Goal: Task Accomplishment & Management: Manage account settings

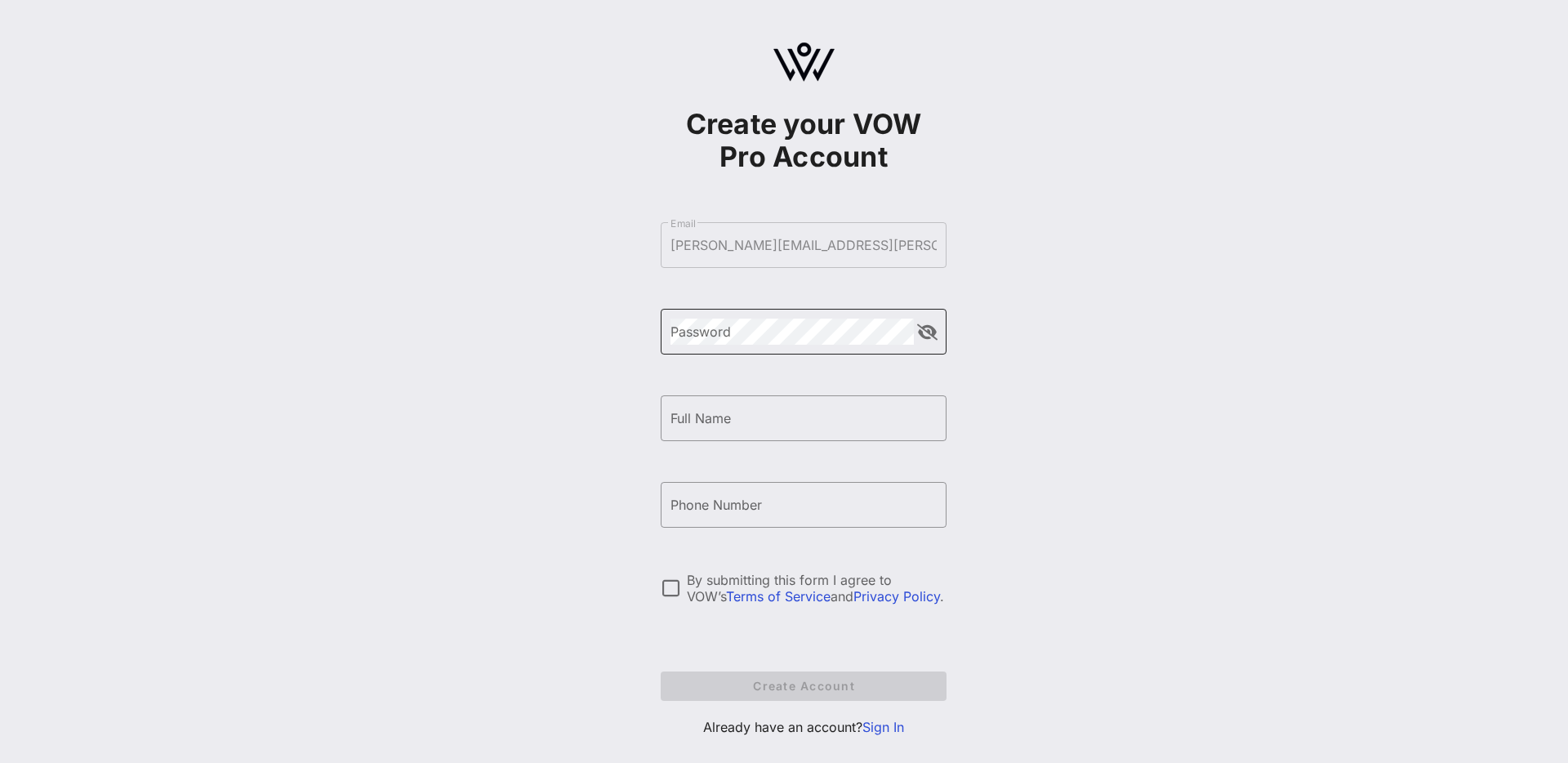
click at [772, 346] on div "Password" at bounding box center [793, 332] width 243 height 46
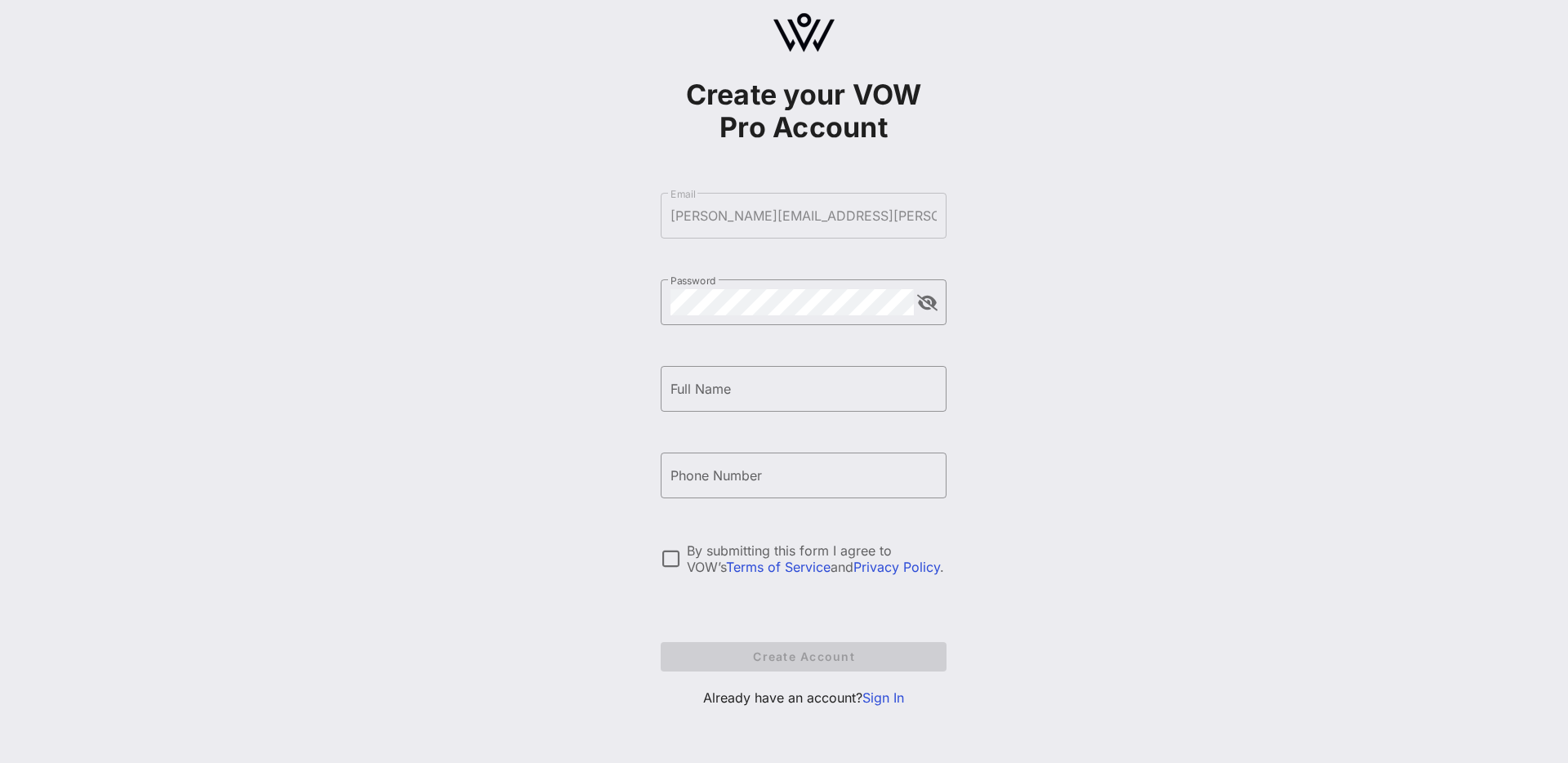
click at [888, 699] on link "Sign In" at bounding box center [883, 698] width 41 height 17
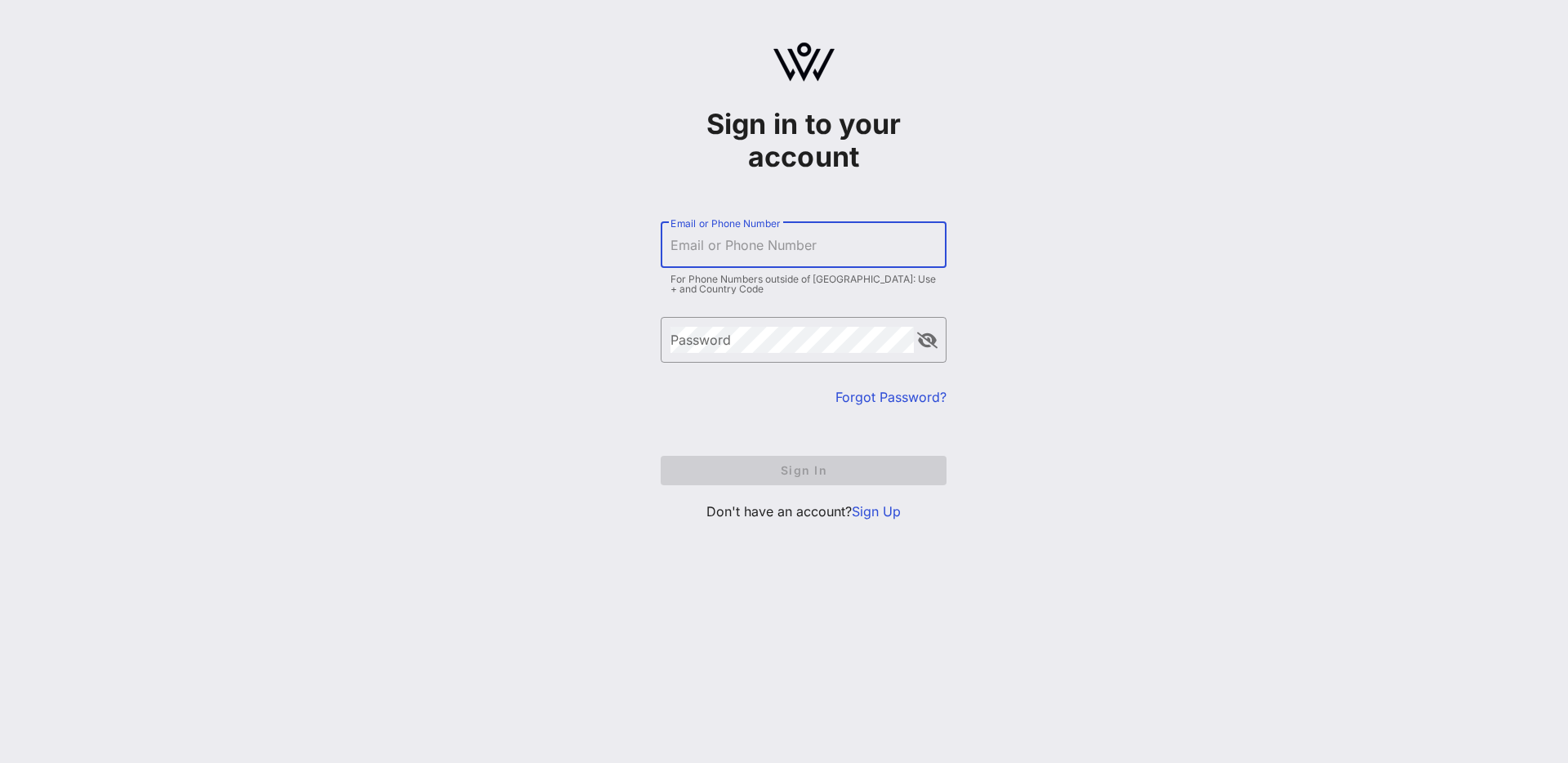
click at [732, 246] on input "Email or Phone Number" at bounding box center [804, 245] width 266 height 26
type input "[PERSON_NAME][EMAIL_ADDRESS][PERSON_NAME][DOMAIN_NAME]"
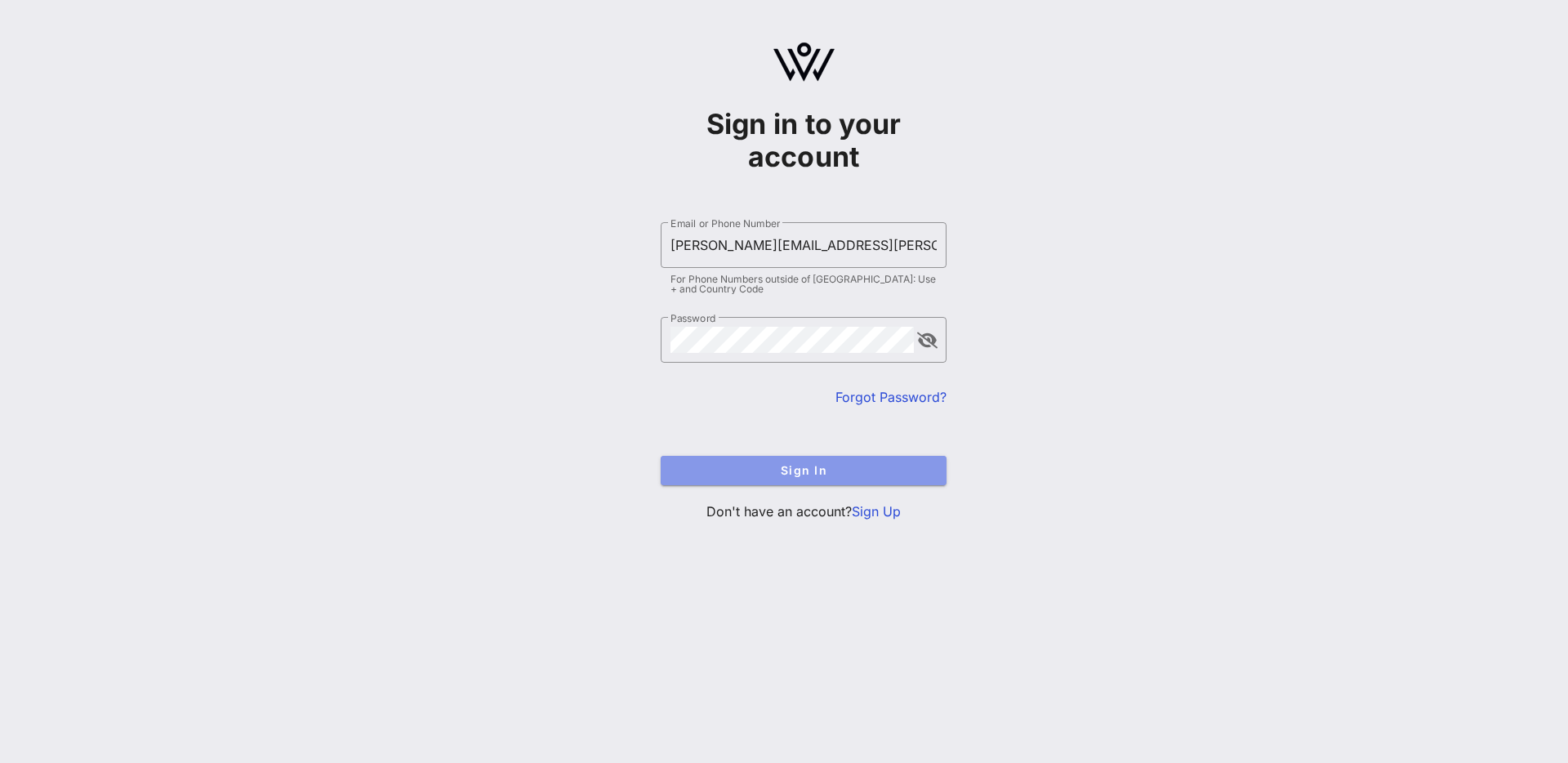
click at [825, 464] on span "Sign In" at bounding box center [804, 469] width 260 height 14
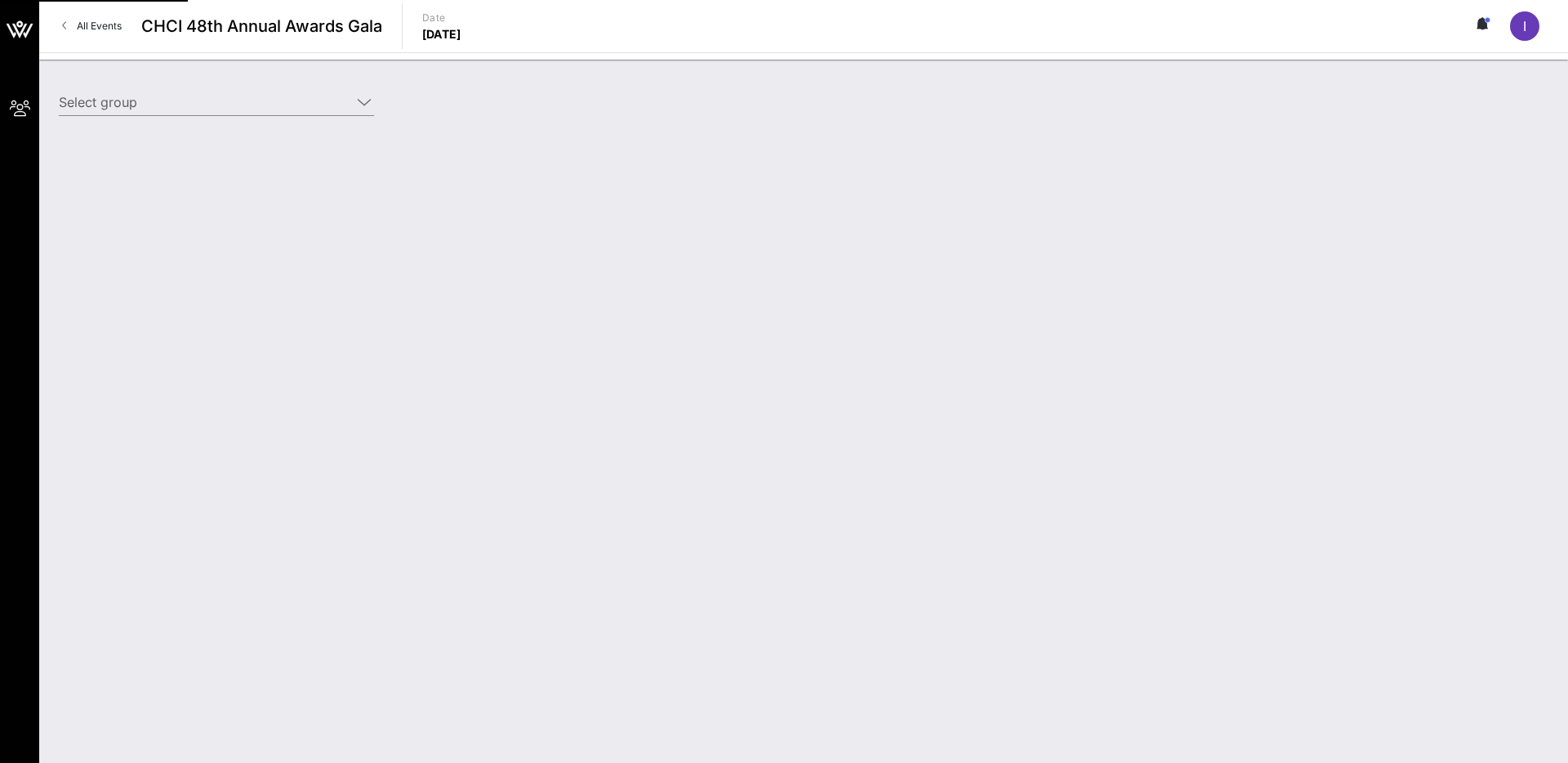
type input "Target (Target) [[PERSON_NAME], [PERSON_NAME][EMAIL_ADDRESS][PERSON_NAME][DOMAI…"
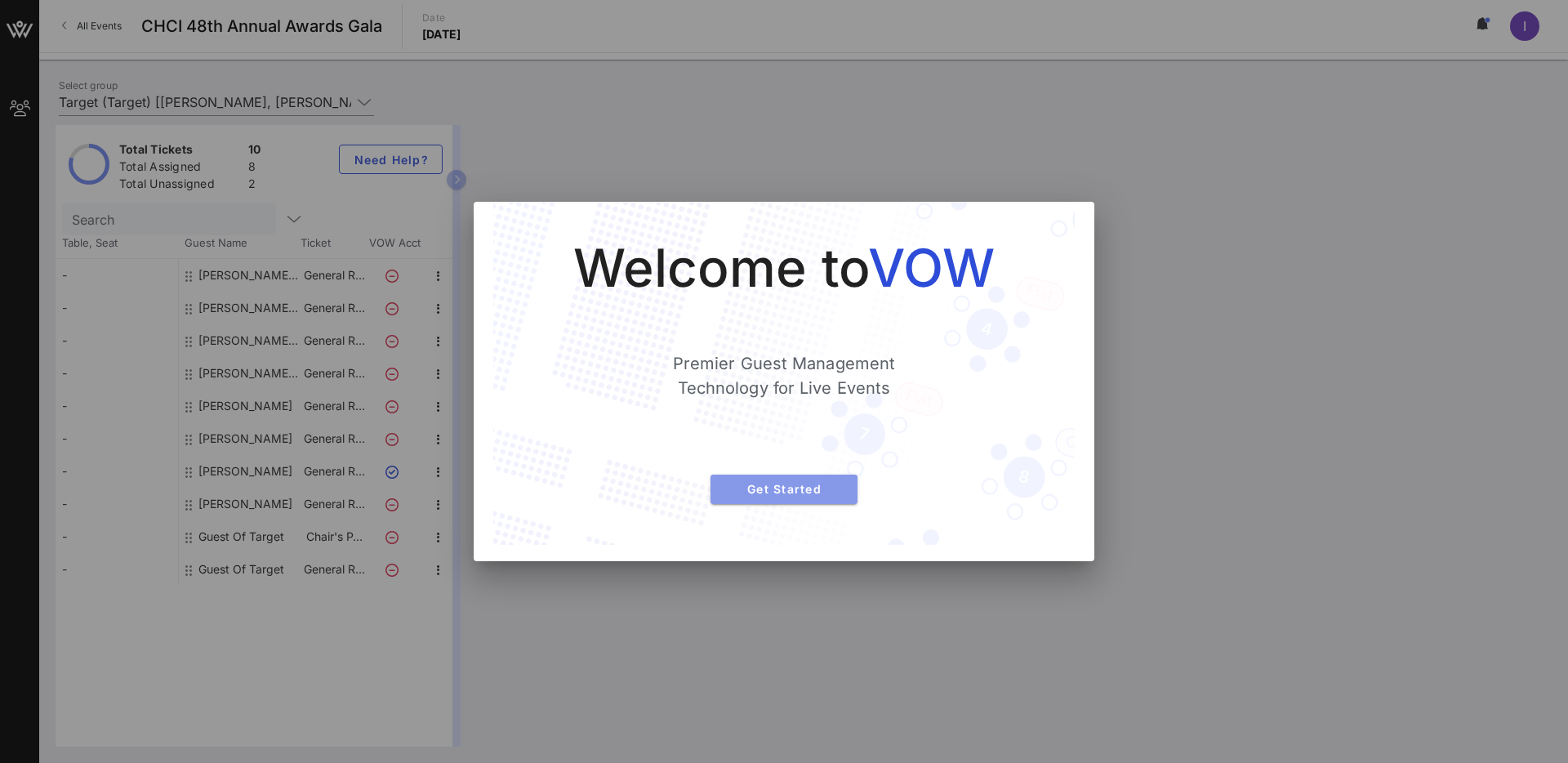
click at [814, 487] on span "Get Started" at bounding box center [784, 488] width 121 height 14
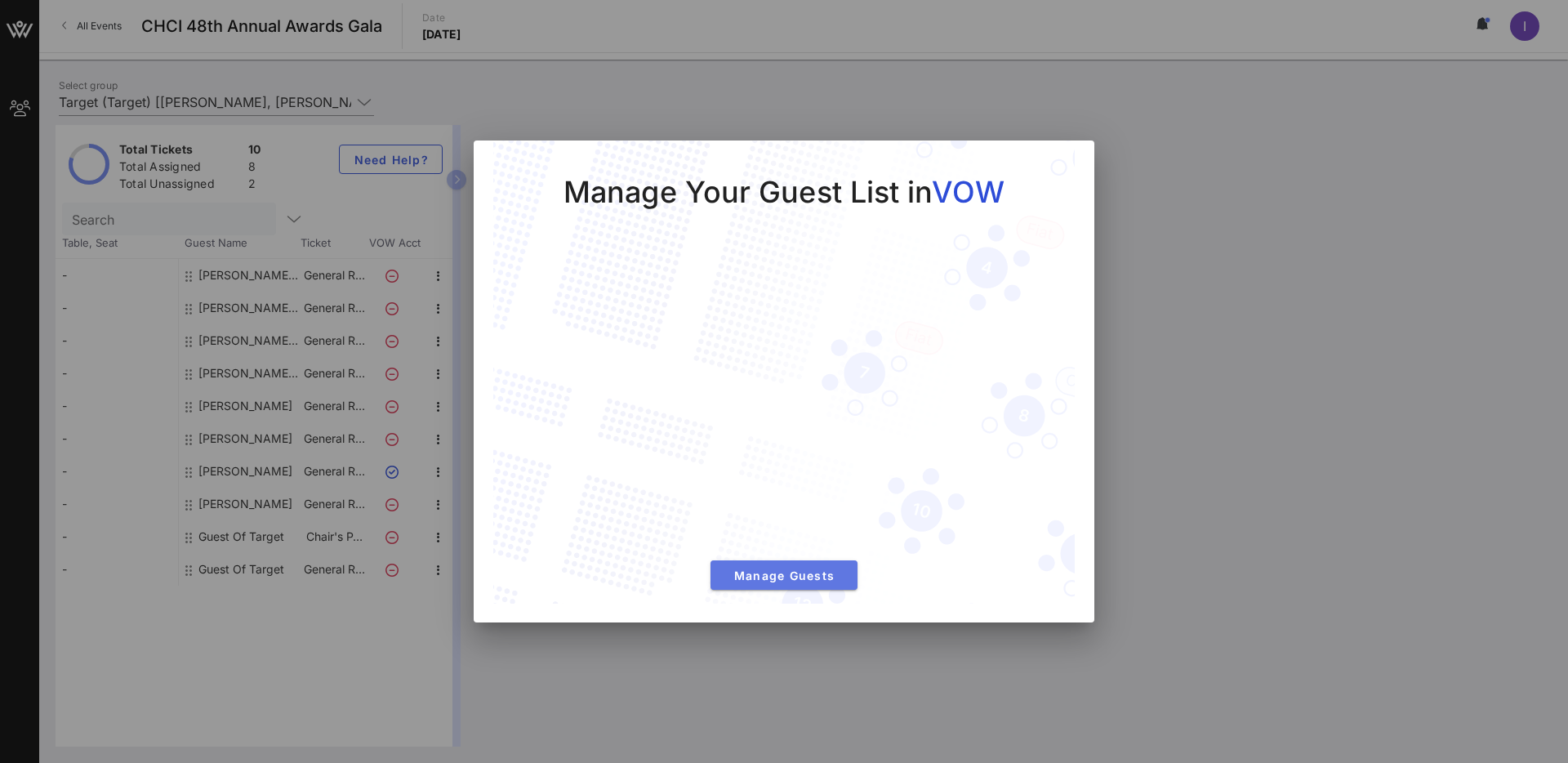
click at [779, 558] on div "Manage Your Guest List in VOW Manage Guests" at bounding box center [784, 373] width 516 height 400
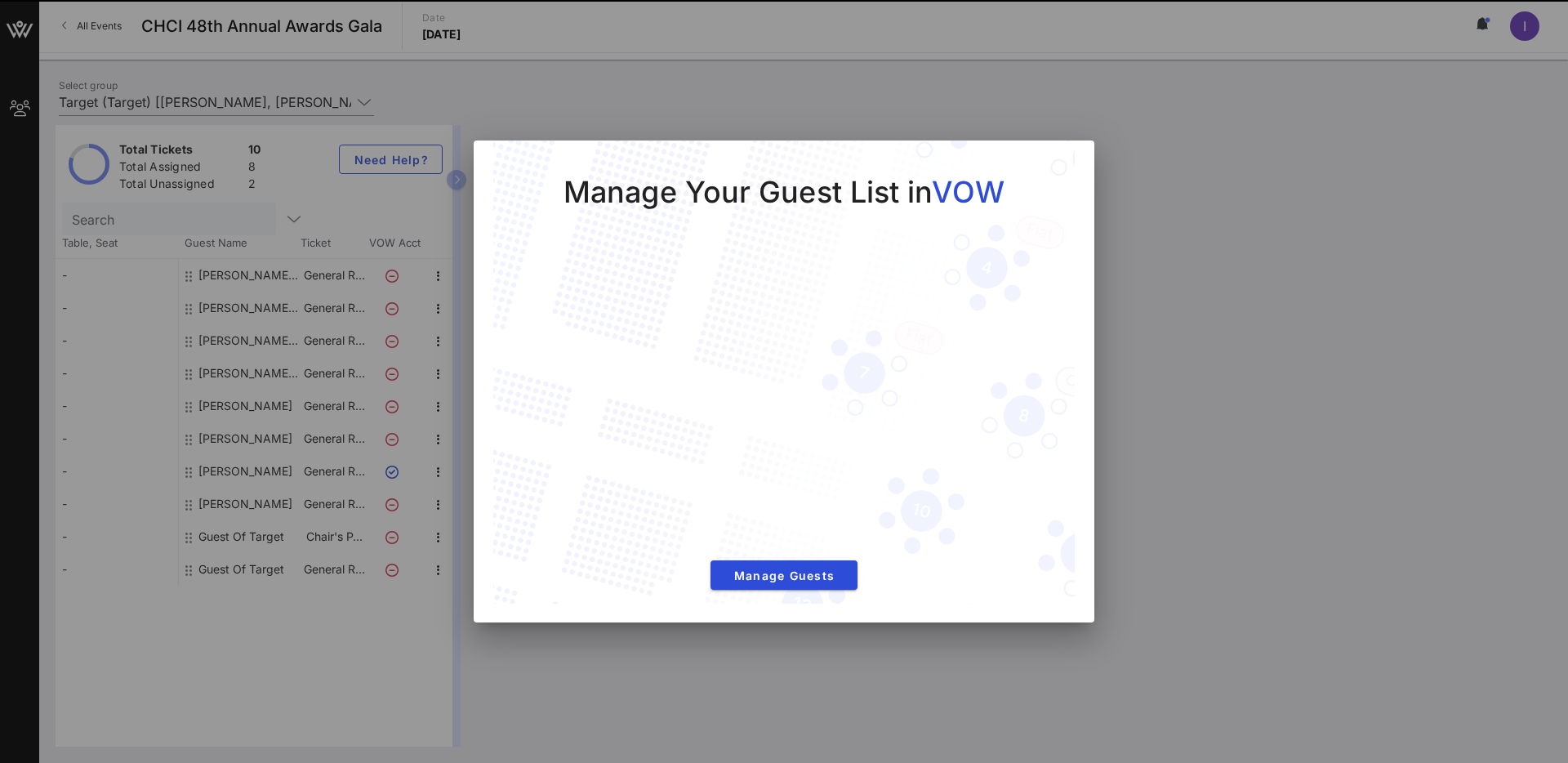
click at [1216, 245] on div at bounding box center [784, 382] width 1568 height 763
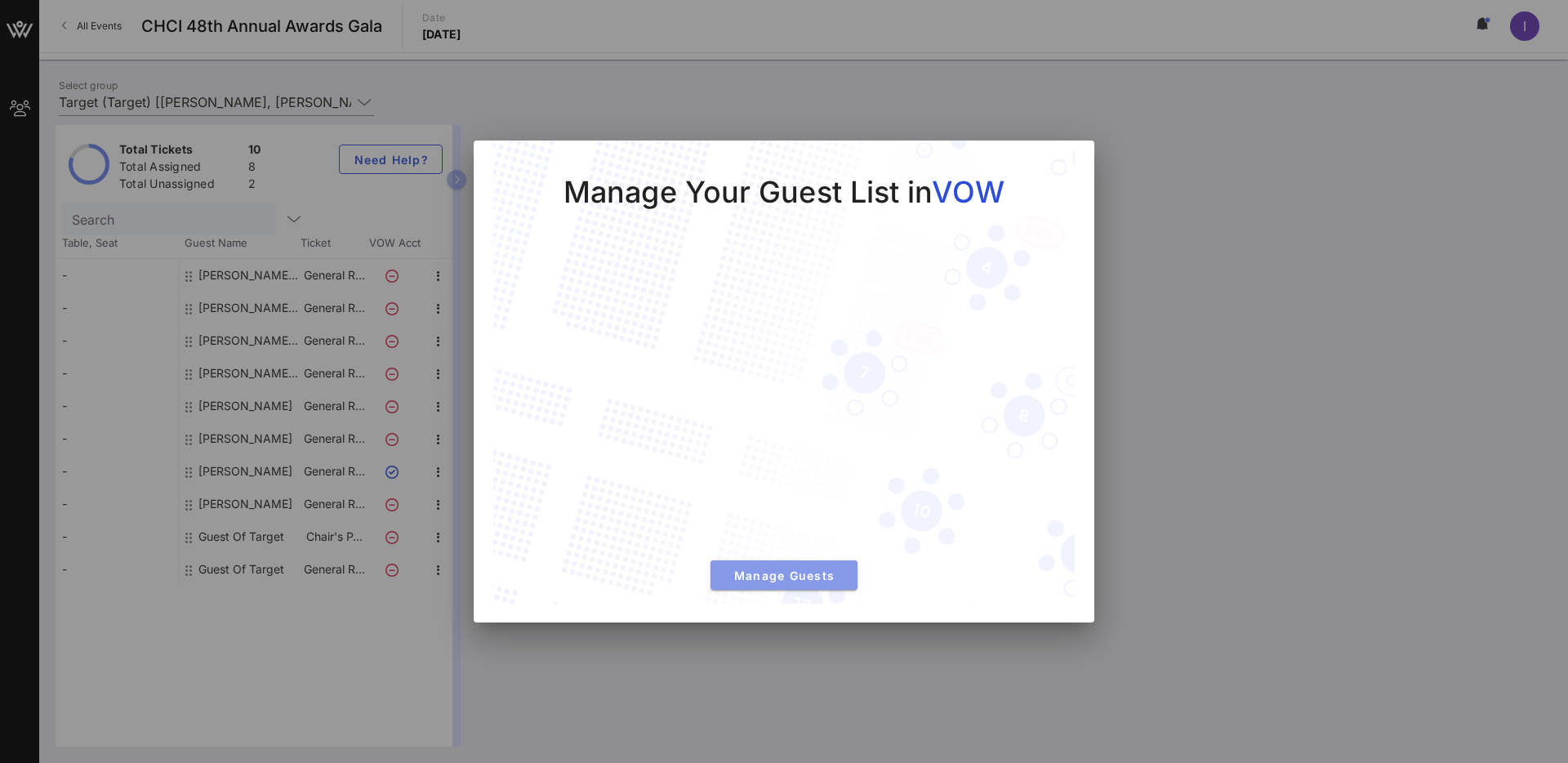
click at [827, 577] on span "Manage Guests" at bounding box center [784, 575] width 121 height 14
